Goal: Information Seeking & Learning: Learn about a topic

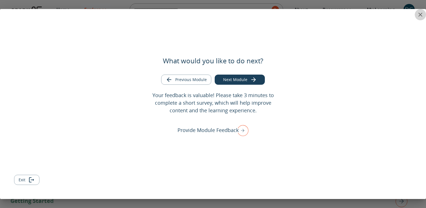
click at [420, 14] on icon "close" at bounding box center [420, 14] width 7 height 7
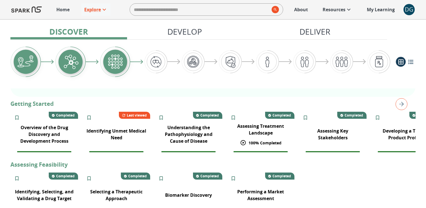
scroll to position [95, 0]
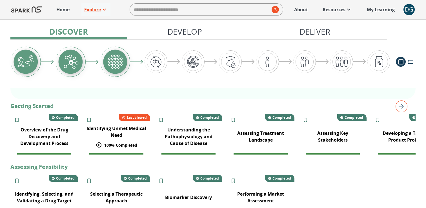
click at [121, 132] on p "Identifying Unmet Medical Need" at bounding box center [116, 132] width 61 height 14
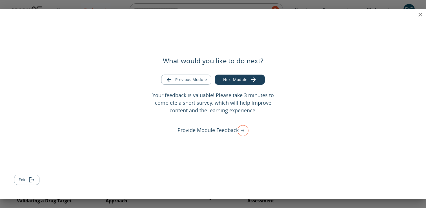
click at [418, 15] on icon "close" at bounding box center [420, 14] width 7 height 7
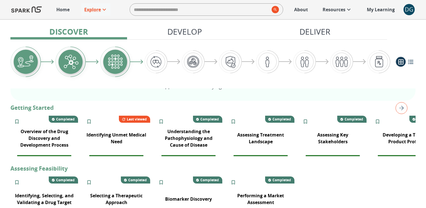
scroll to position [99, 0]
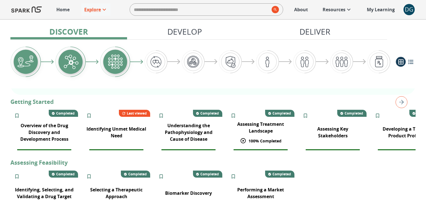
click at [263, 131] on p "Assessing Treatment Landscape" at bounding box center [260, 128] width 61 height 14
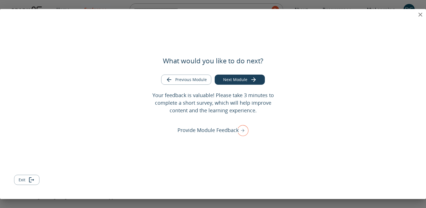
click at [420, 14] on icon "close" at bounding box center [420, 14] width 7 height 7
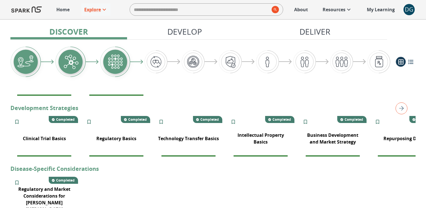
scroll to position [277, 0]
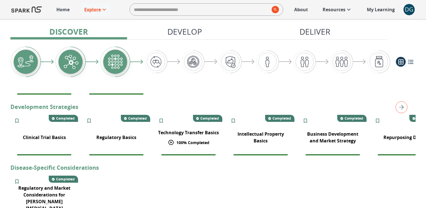
click at [189, 136] on p "Technology Transfer Basics" at bounding box center [188, 132] width 61 height 7
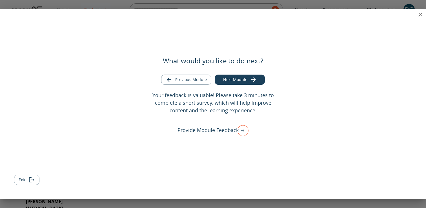
click at [421, 15] on icon "close" at bounding box center [421, 15] width 4 height 4
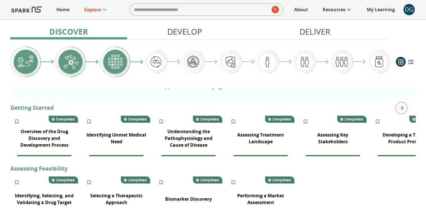
scroll to position [90, 0]
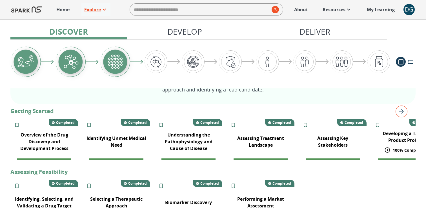
click at [400, 141] on p "Developing a Target Product Profile" at bounding box center [405, 137] width 61 height 14
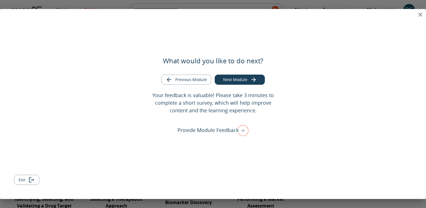
click at [419, 16] on icon "close" at bounding box center [421, 15] width 4 height 4
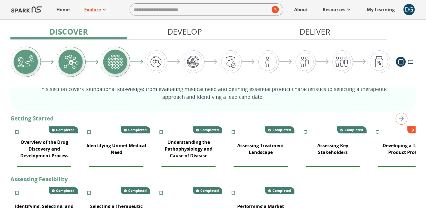
scroll to position [81, 0]
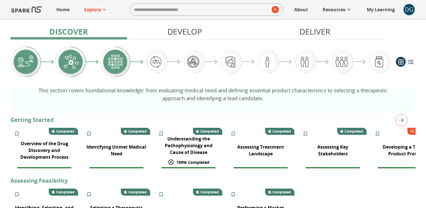
click at [195, 140] on p "Understanding the Pathophysiology and Cause of Disease" at bounding box center [188, 146] width 61 height 20
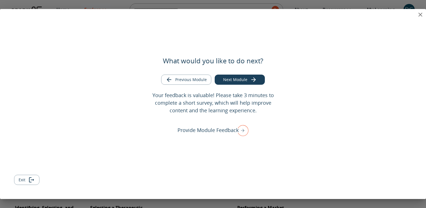
click at [421, 14] on icon "close" at bounding box center [420, 14] width 7 height 7
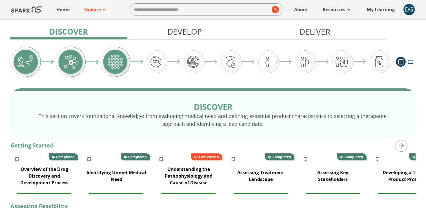
scroll to position [57, 0]
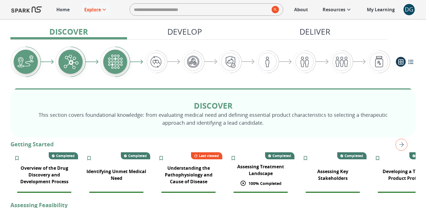
click at [262, 172] on p "Assessing Treatment Landscape" at bounding box center [260, 171] width 61 height 14
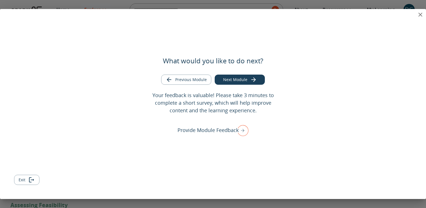
click at [405, 15] on div "What would you like to do next? Previous Module Next Module Your feedback is va…" at bounding box center [213, 104] width 426 height 190
click at [421, 14] on icon "close" at bounding box center [420, 14] width 7 height 7
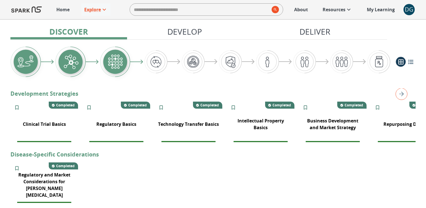
scroll to position [289, 0]
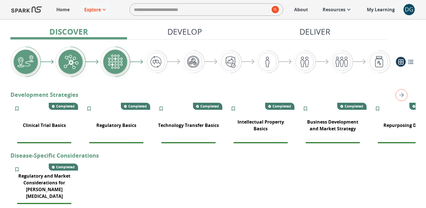
click at [402, 96] on img "right" at bounding box center [402, 95] width 12 height 12
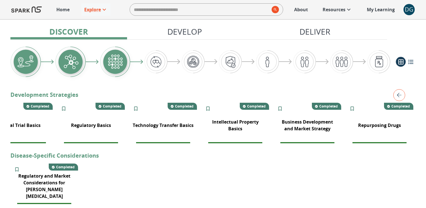
click at [104, 125] on div "Regulatory Basics" at bounding box center [91, 126] width 47 height 14
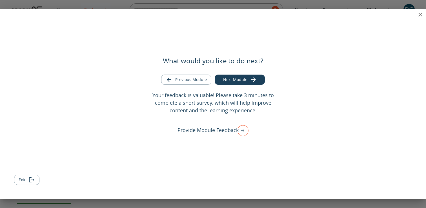
click at [422, 16] on icon "close" at bounding box center [421, 15] width 4 height 4
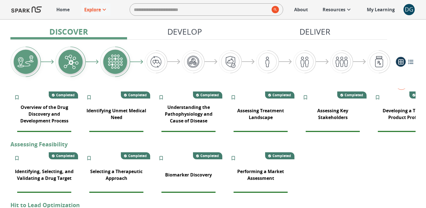
scroll to position [119, 0]
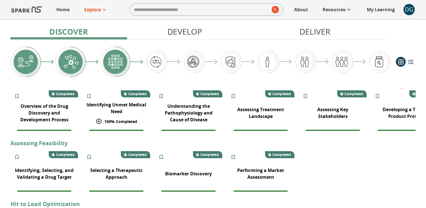
click at [118, 113] on p "Identifying Unmet Medical Need" at bounding box center [116, 109] width 61 height 14
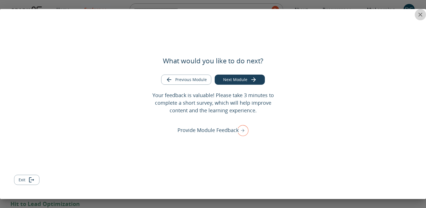
click at [418, 15] on icon "close" at bounding box center [420, 14] width 7 height 7
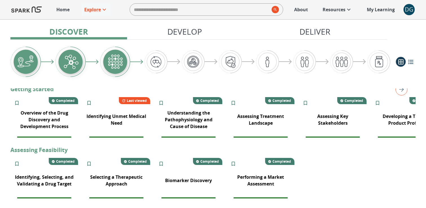
scroll to position [107, 0]
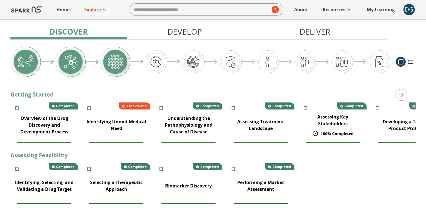
click at [333, 130] on div "Assessing Key Stakeholders" at bounding box center [333, 120] width 68 height 20
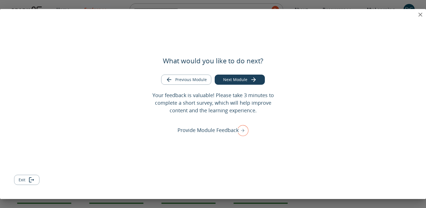
click at [419, 15] on icon "close" at bounding box center [420, 14] width 7 height 7
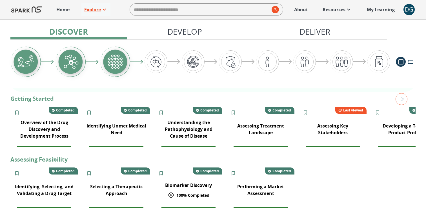
scroll to position [102, 0]
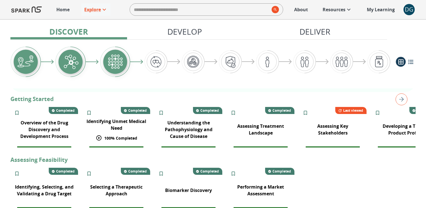
click at [112, 132] on div "Identifying Unmet Medical Need" at bounding box center [117, 125] width 68 height 20
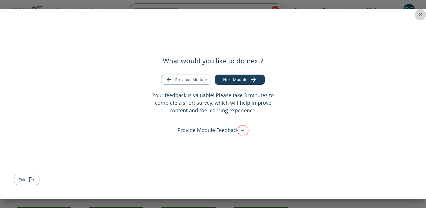
click at [419, 14] on icon "close" at bounding box center [420, 14] width 7 height 7
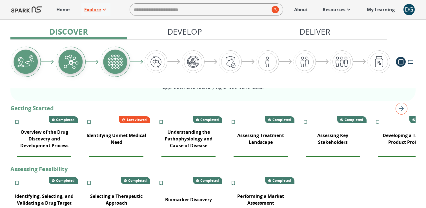
scroll to position [0, 25]
